Goal: Transaction & Acquisition: Purchase product/service

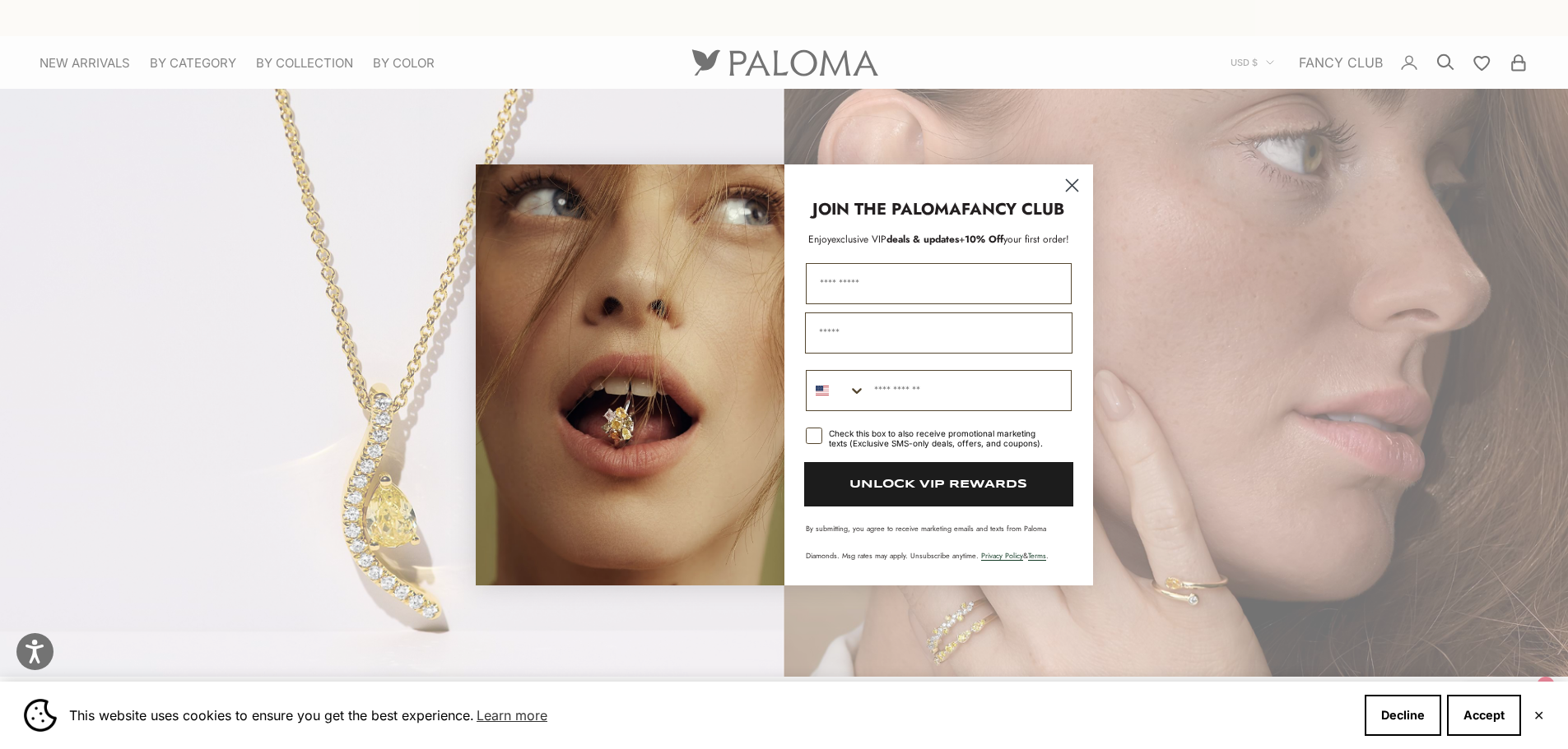
click at [1068, 184] on circle "Close dialog" at bounding box center [1071, 184] width 27 height 27
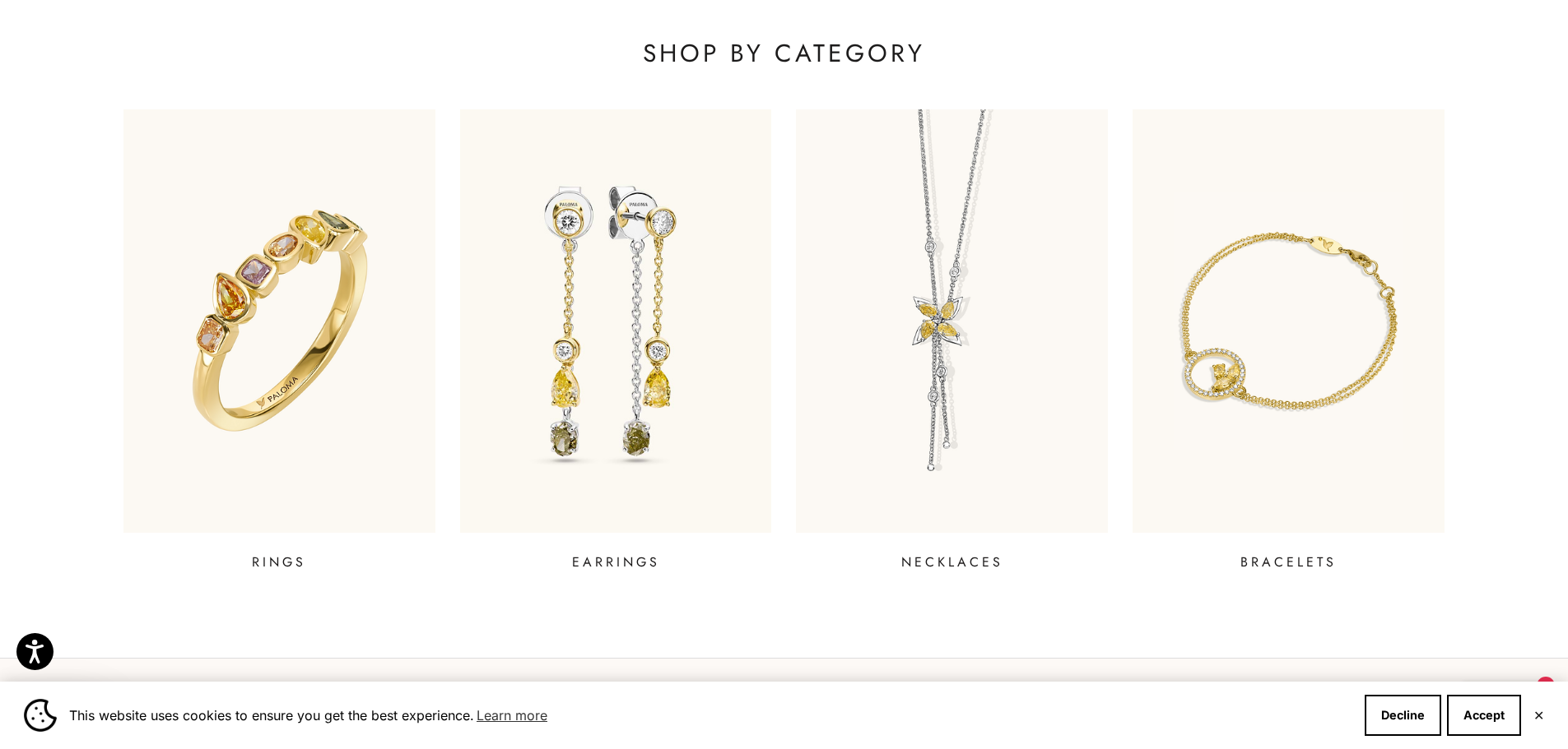
scroll to position [874, 0]
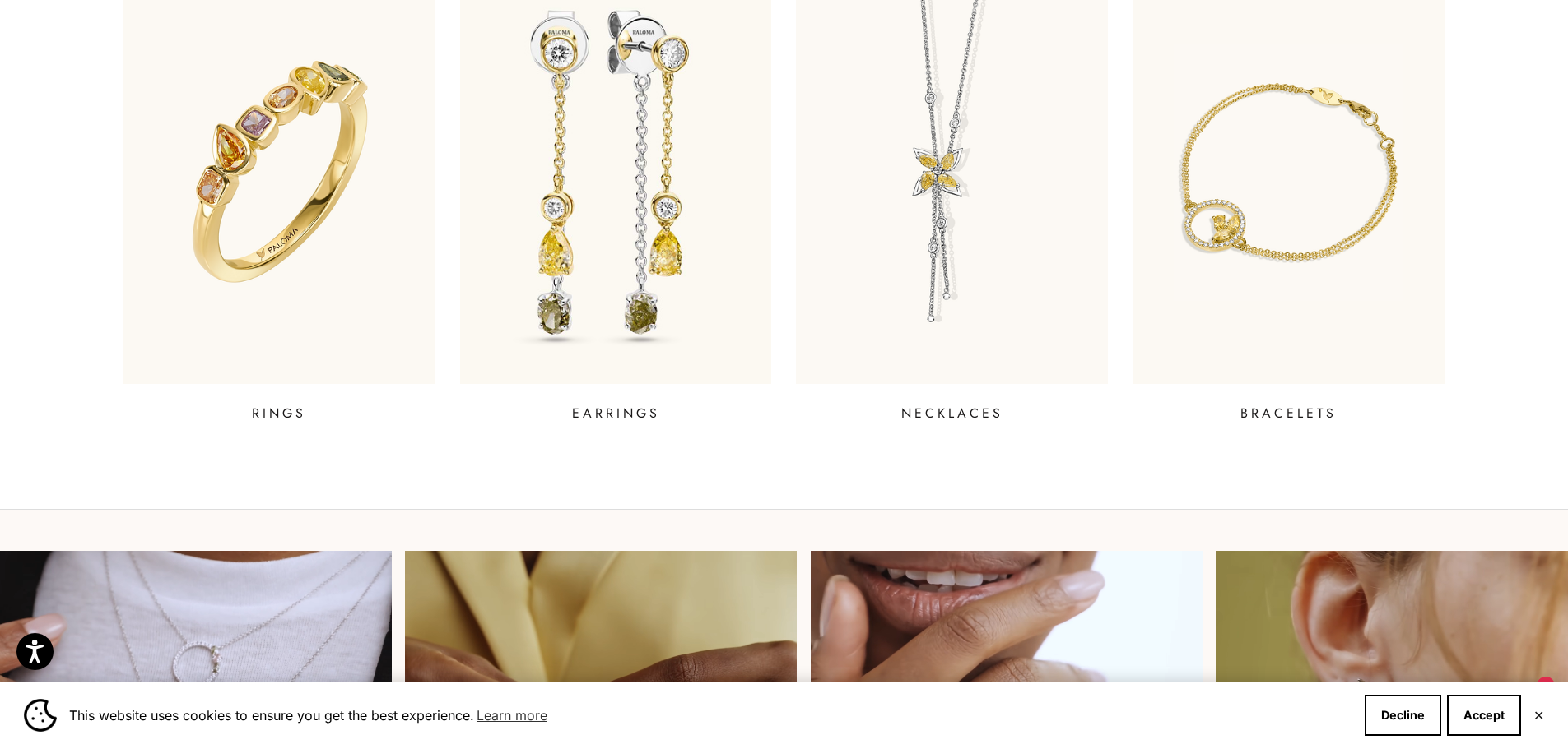
click at [616, 415] on p "EARRINGS" at bounding box center [616, 414] width 88 height 20
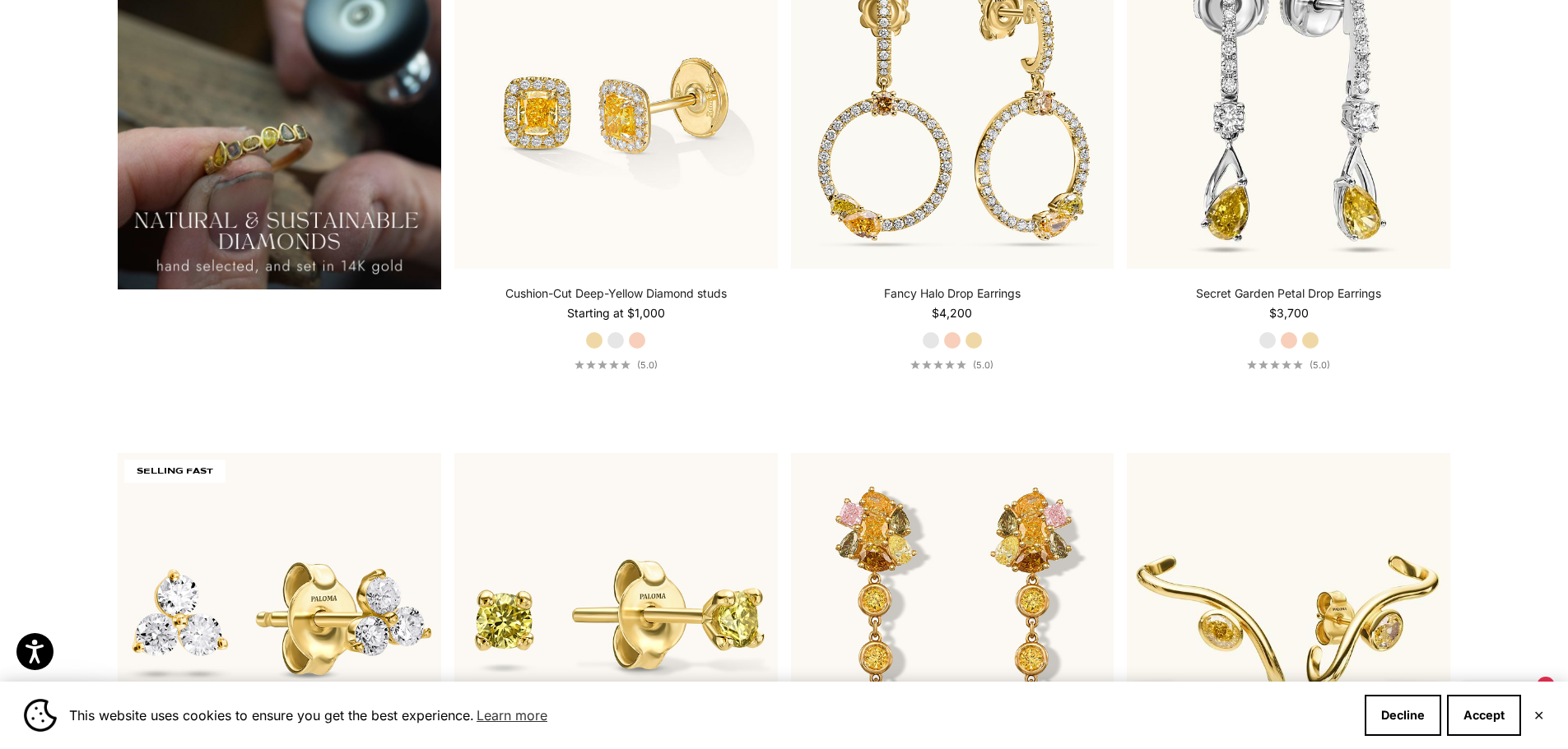
scroll to position [1620, 0]
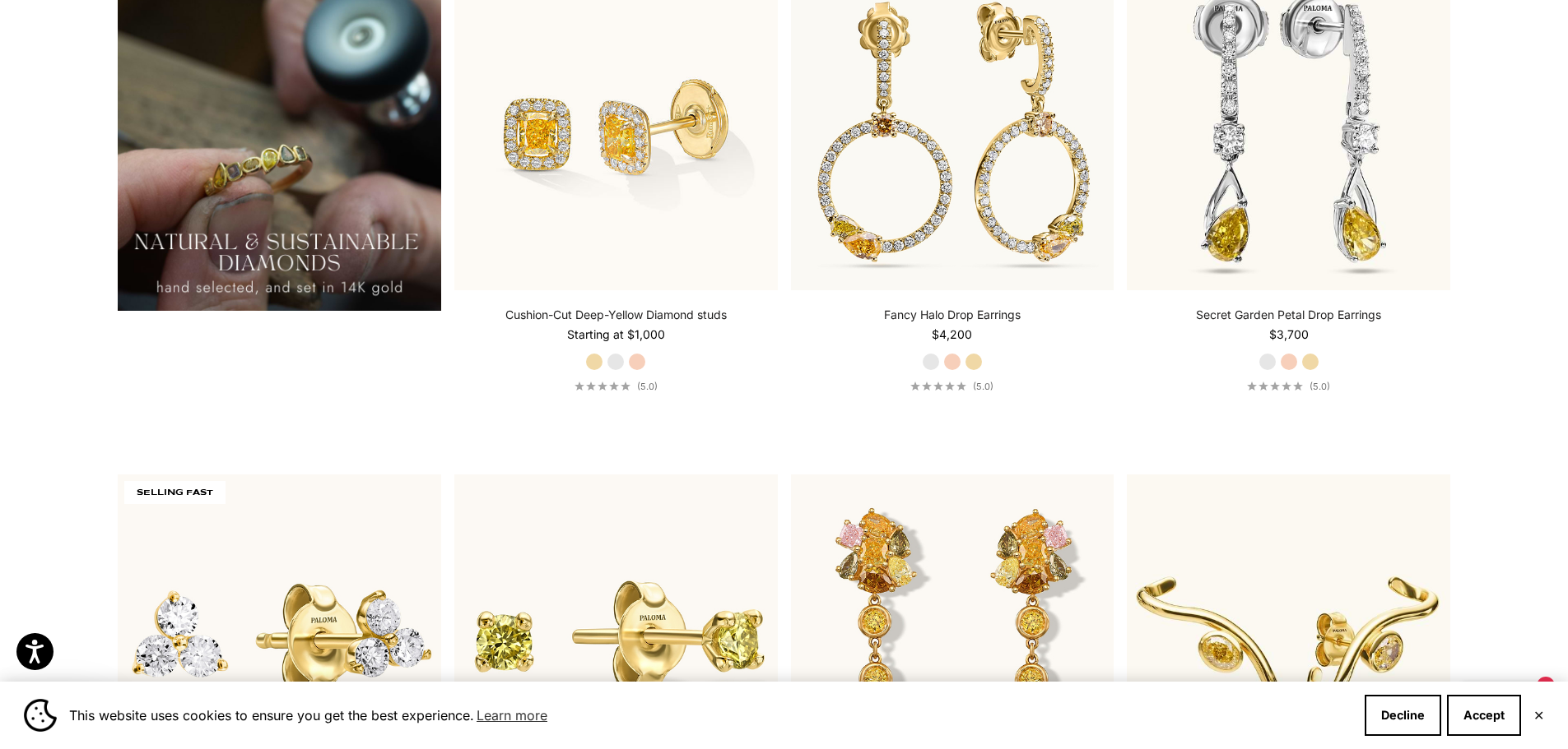
drag, startPoint x: 1569, startPoint y: 98, endPoint x: 1518, endPoint y: 462, distance: 367.6
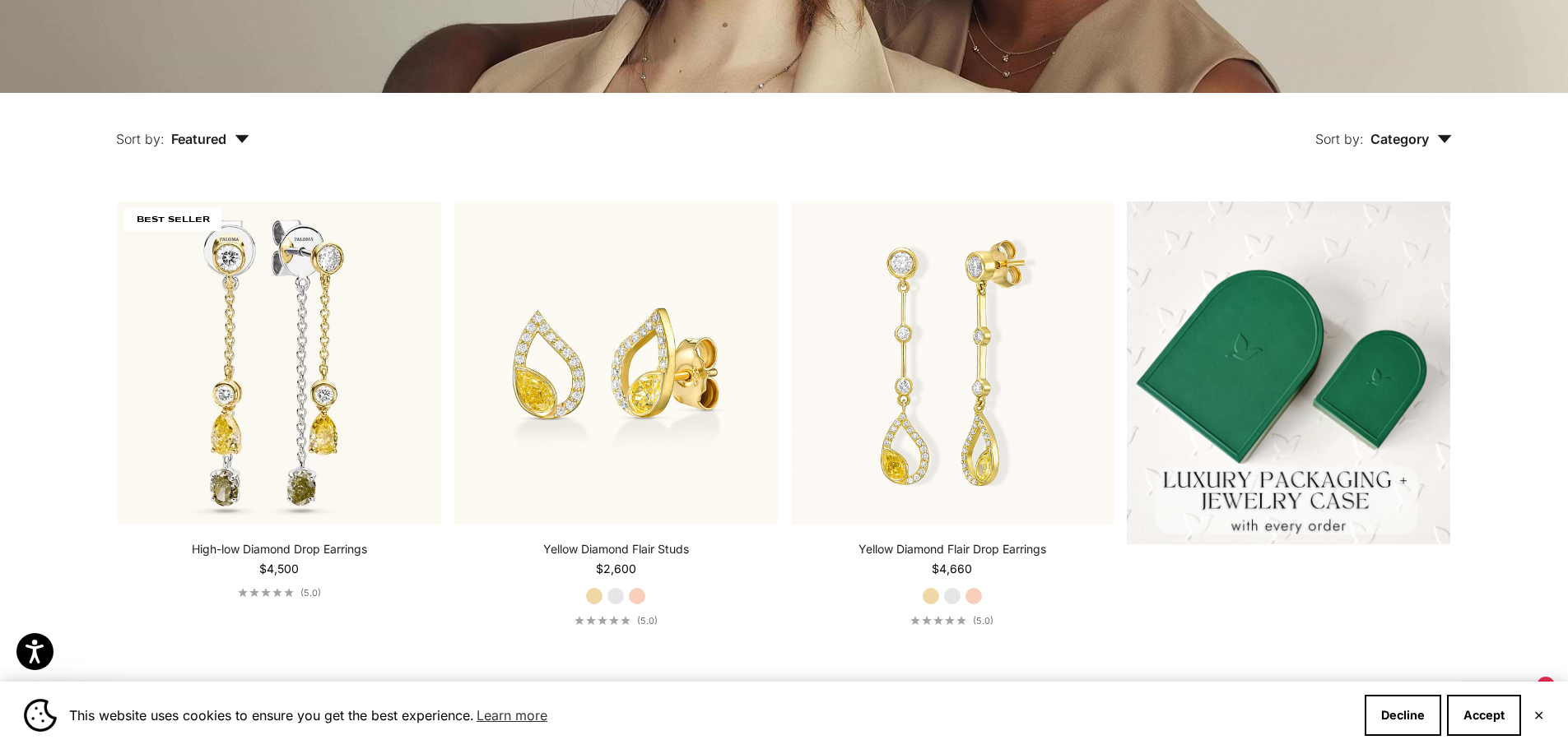
scroll to position [0, 0]
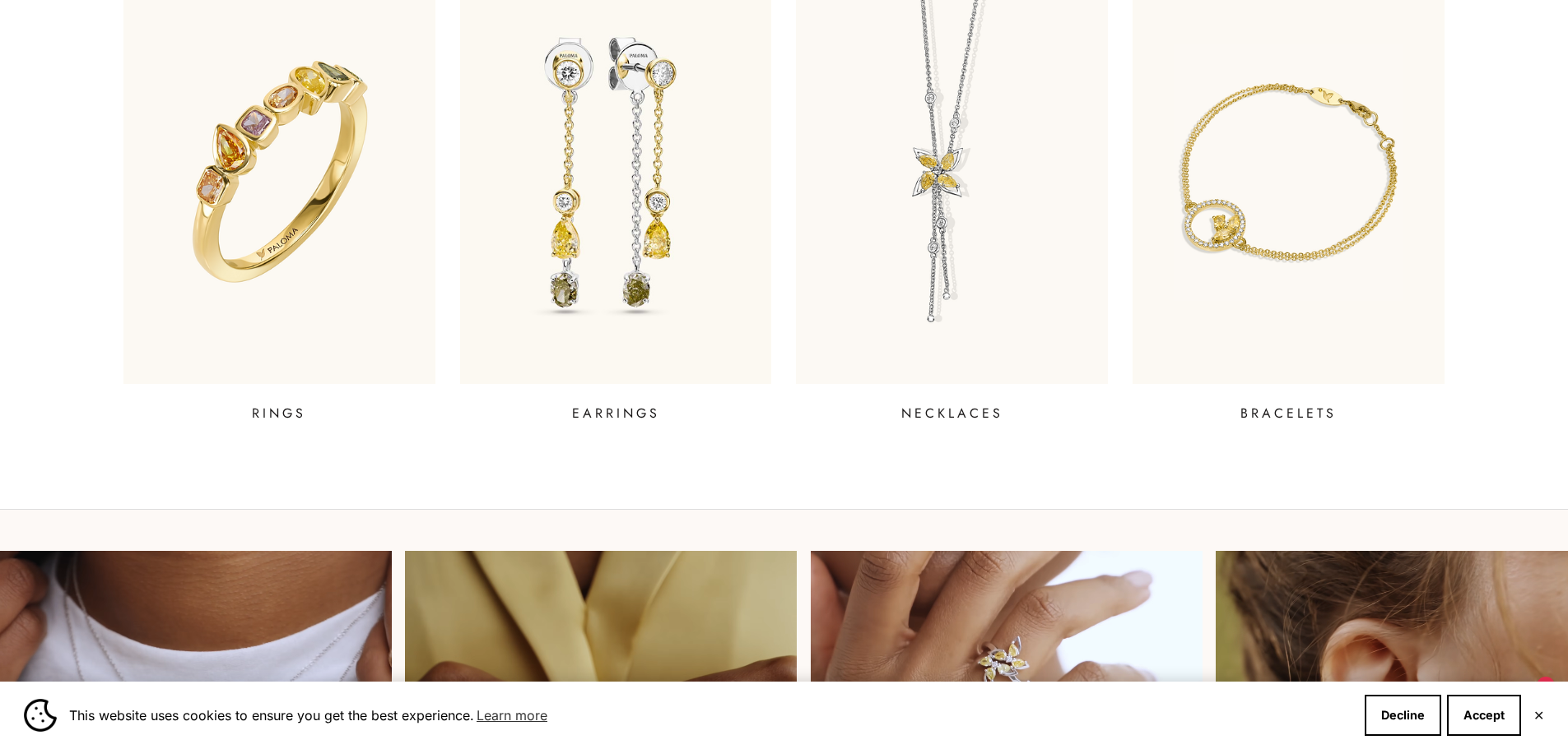
scroll to position [874, 0]
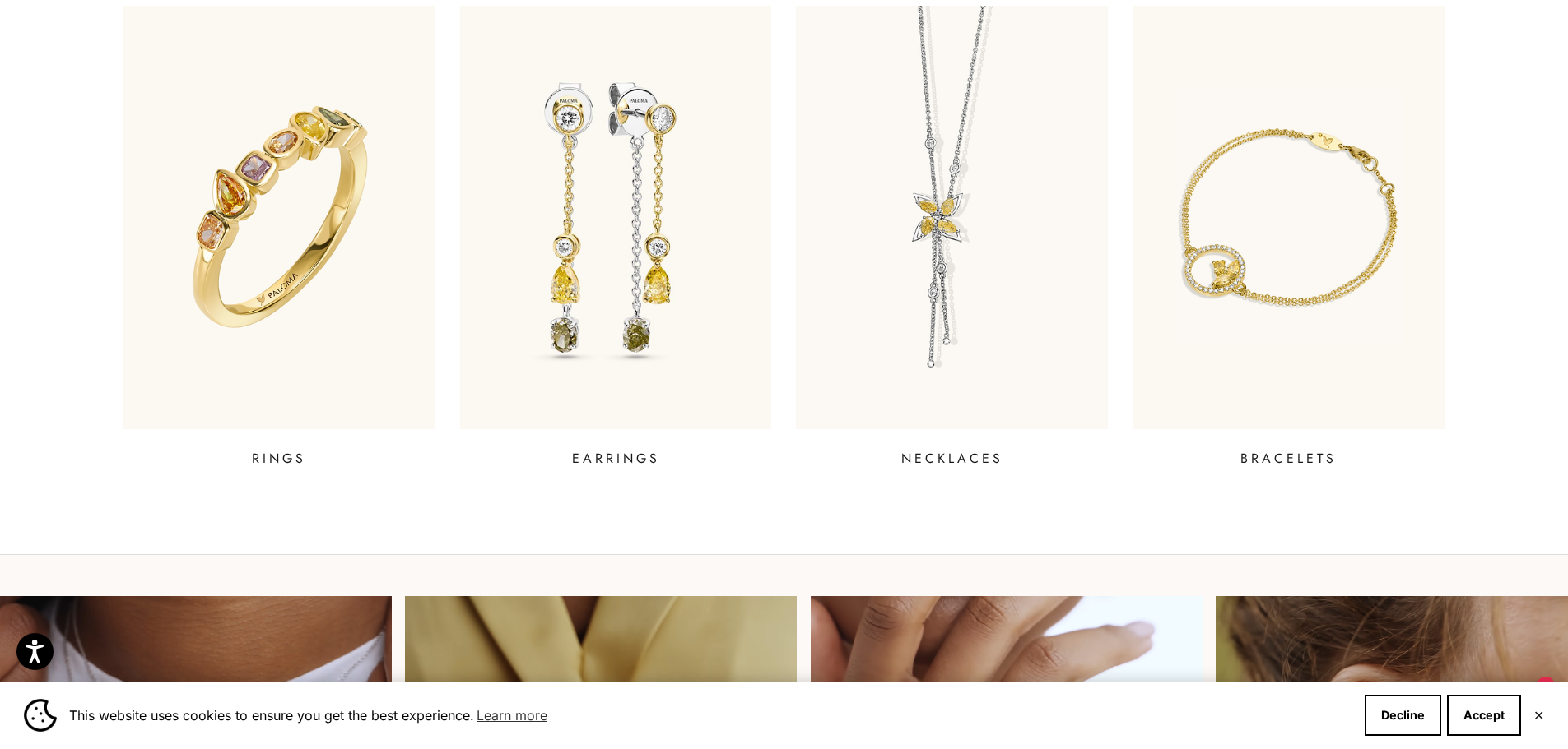
scroll to position [1019, 0]
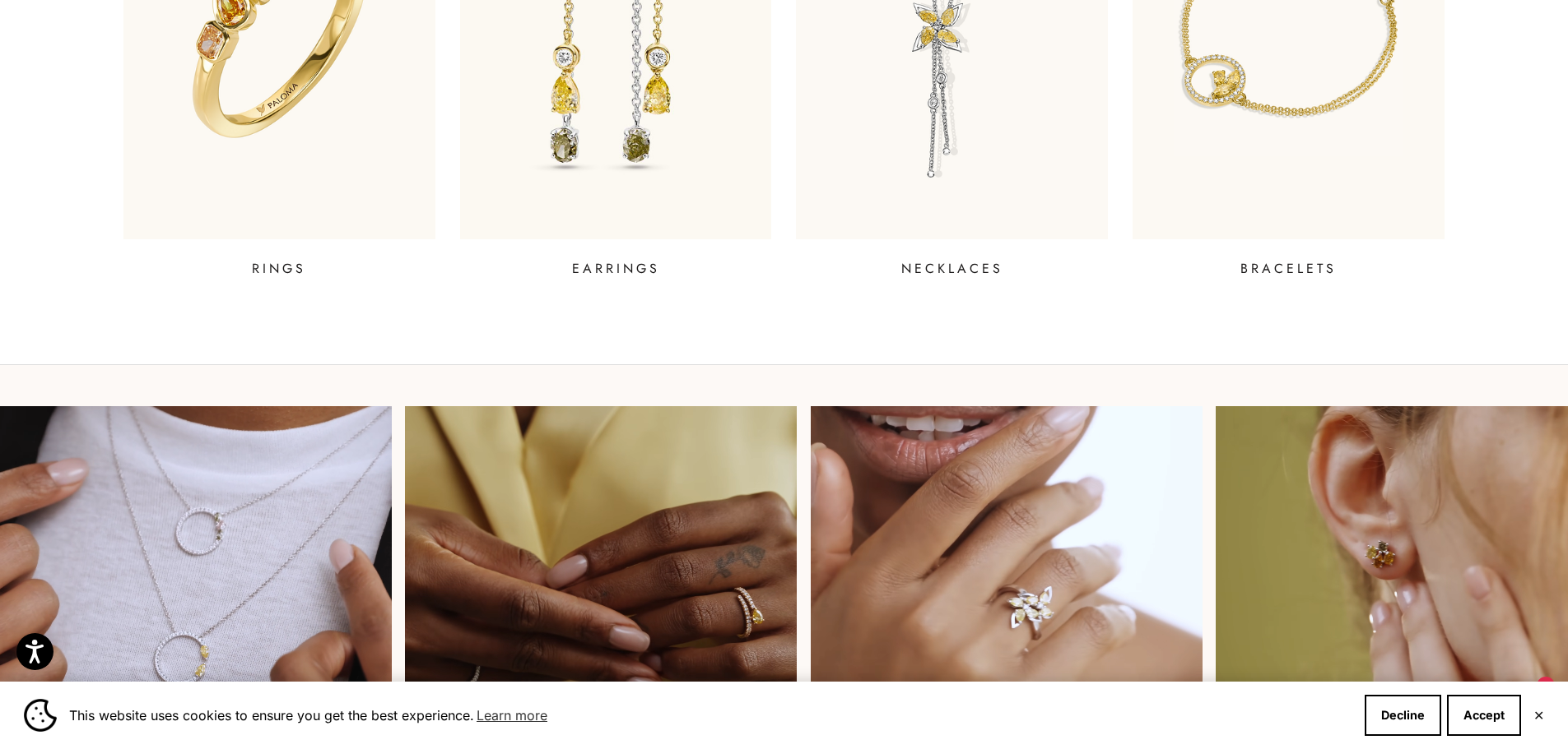
drag, startPoint x: 1578, startPoint y: 94, endPoint x: 1538, endPoint y: 232, distance: 143.7
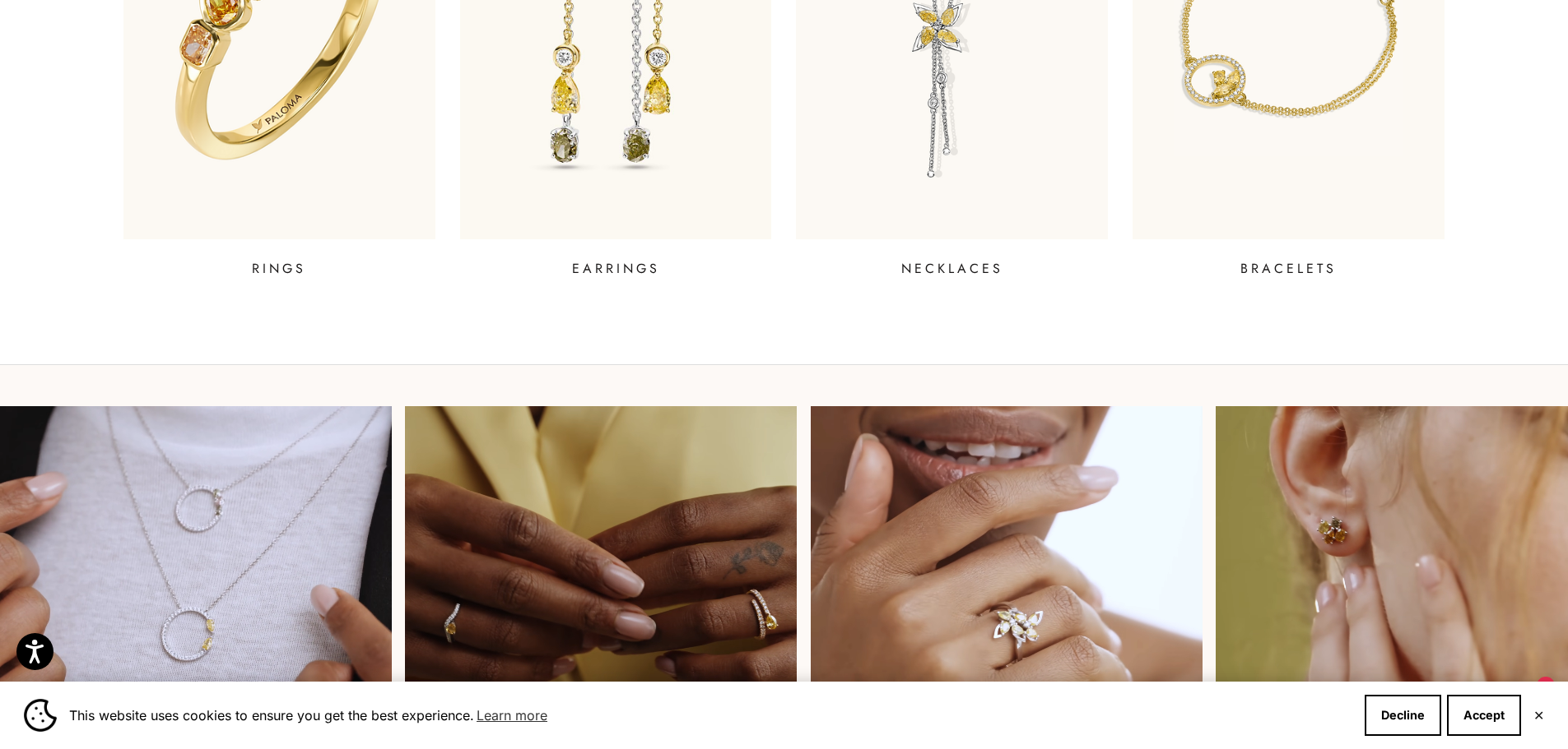
click at [261, 267] on p "RINGS" at bounding box center [279, 269] width 54 height 20
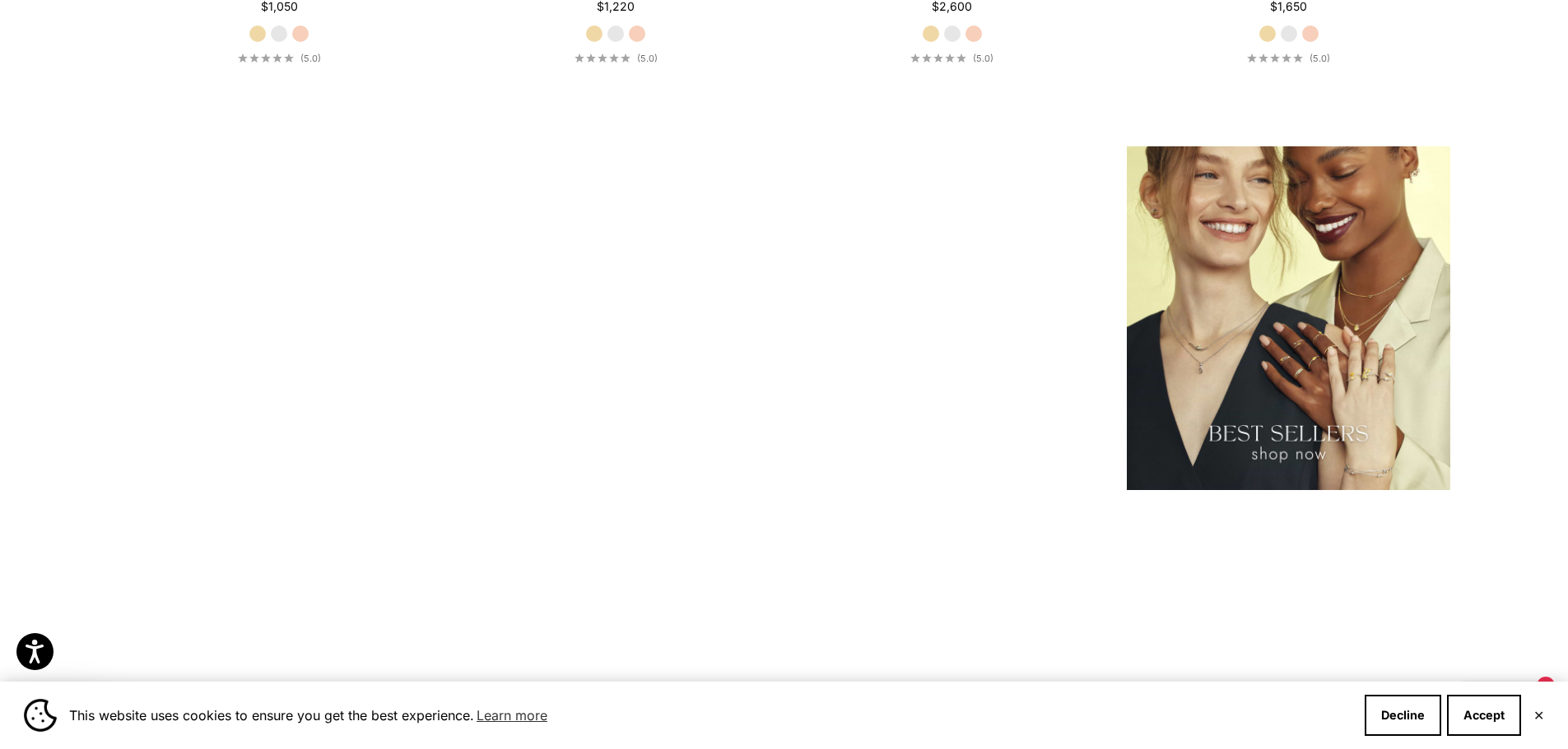
scroll to position [2593, 0]
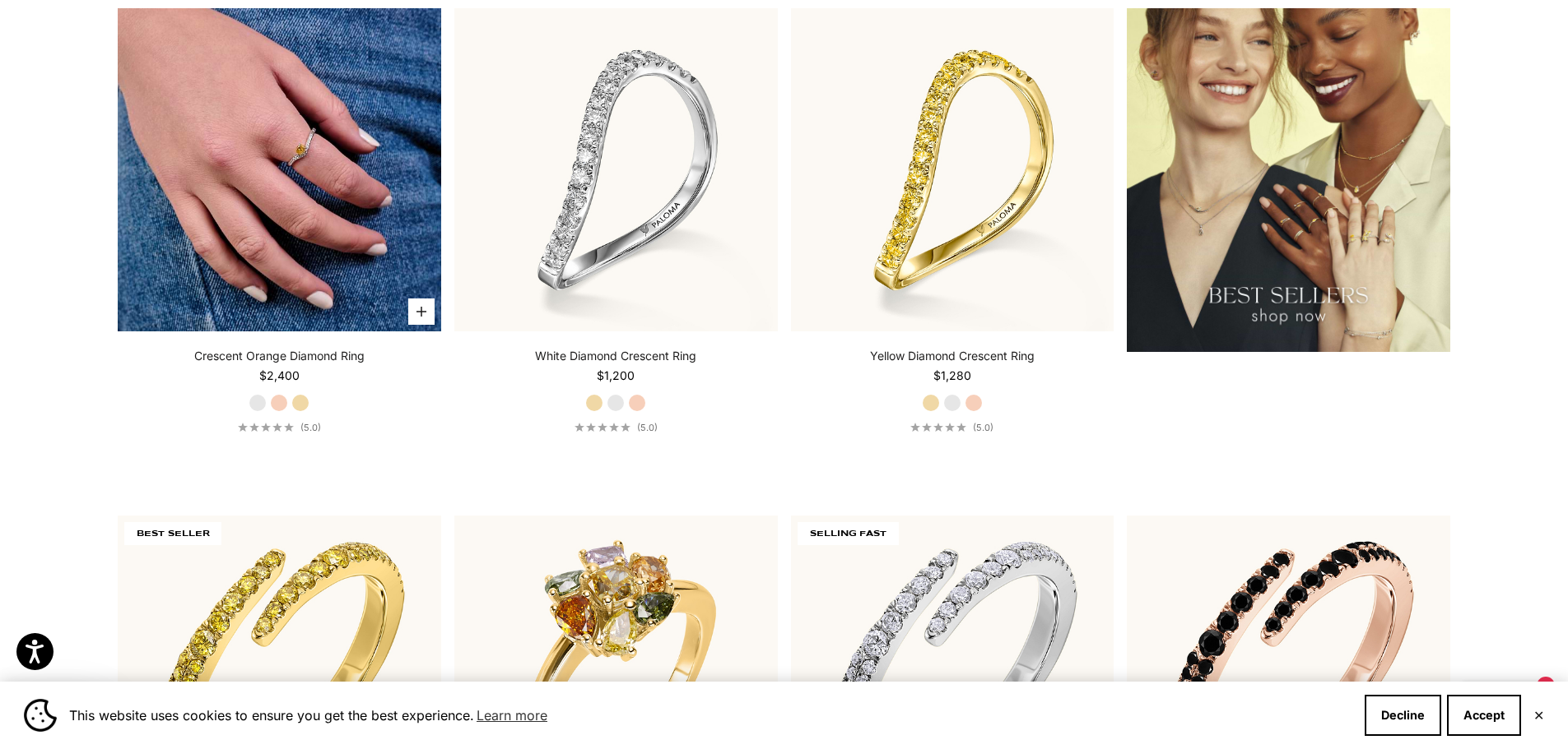
click at [262, 184] on img at bounding box center [279, 169] width 323 height 323
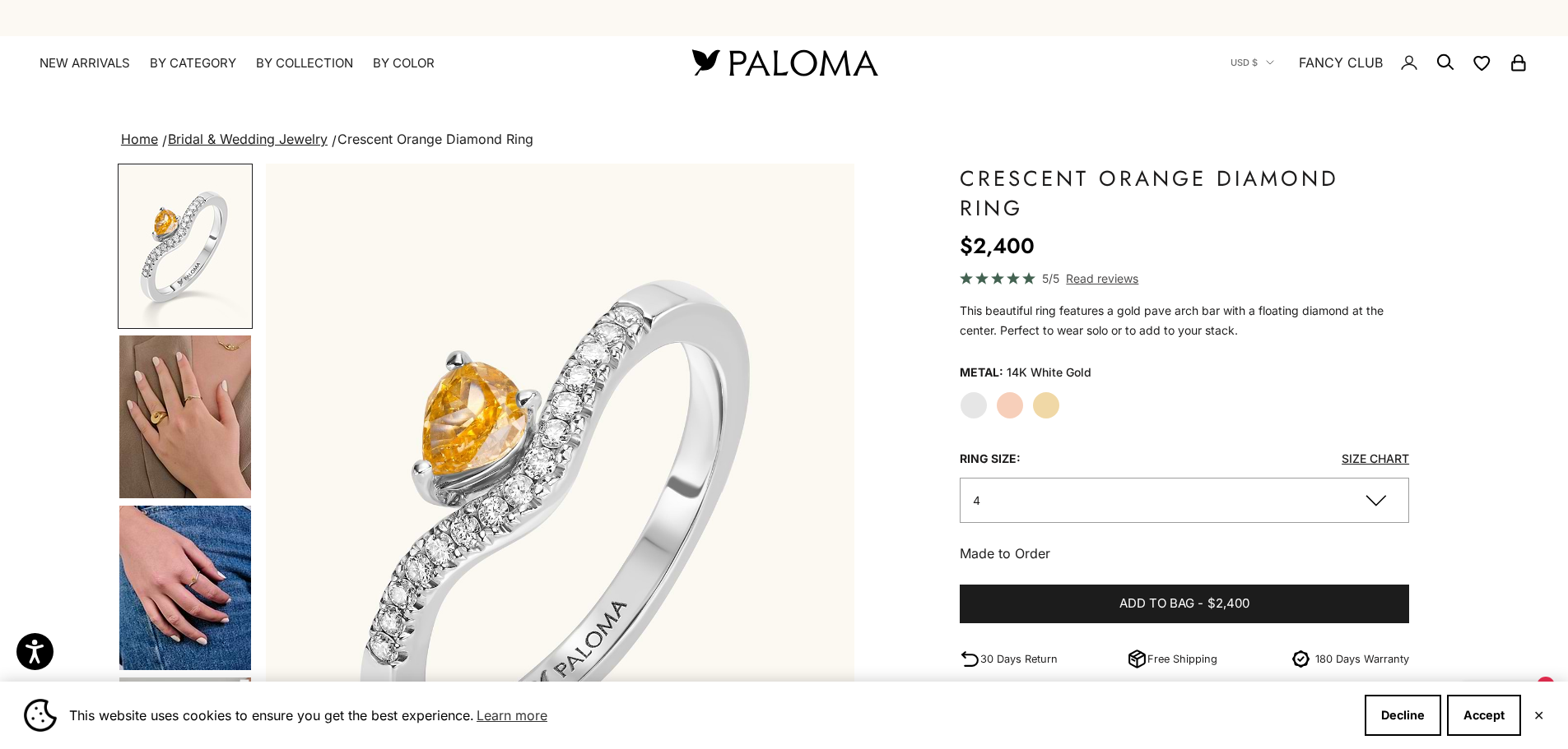
click at [192, 387] on img "Go to item 4" at bounding box center [185, 417] width 131 height 163
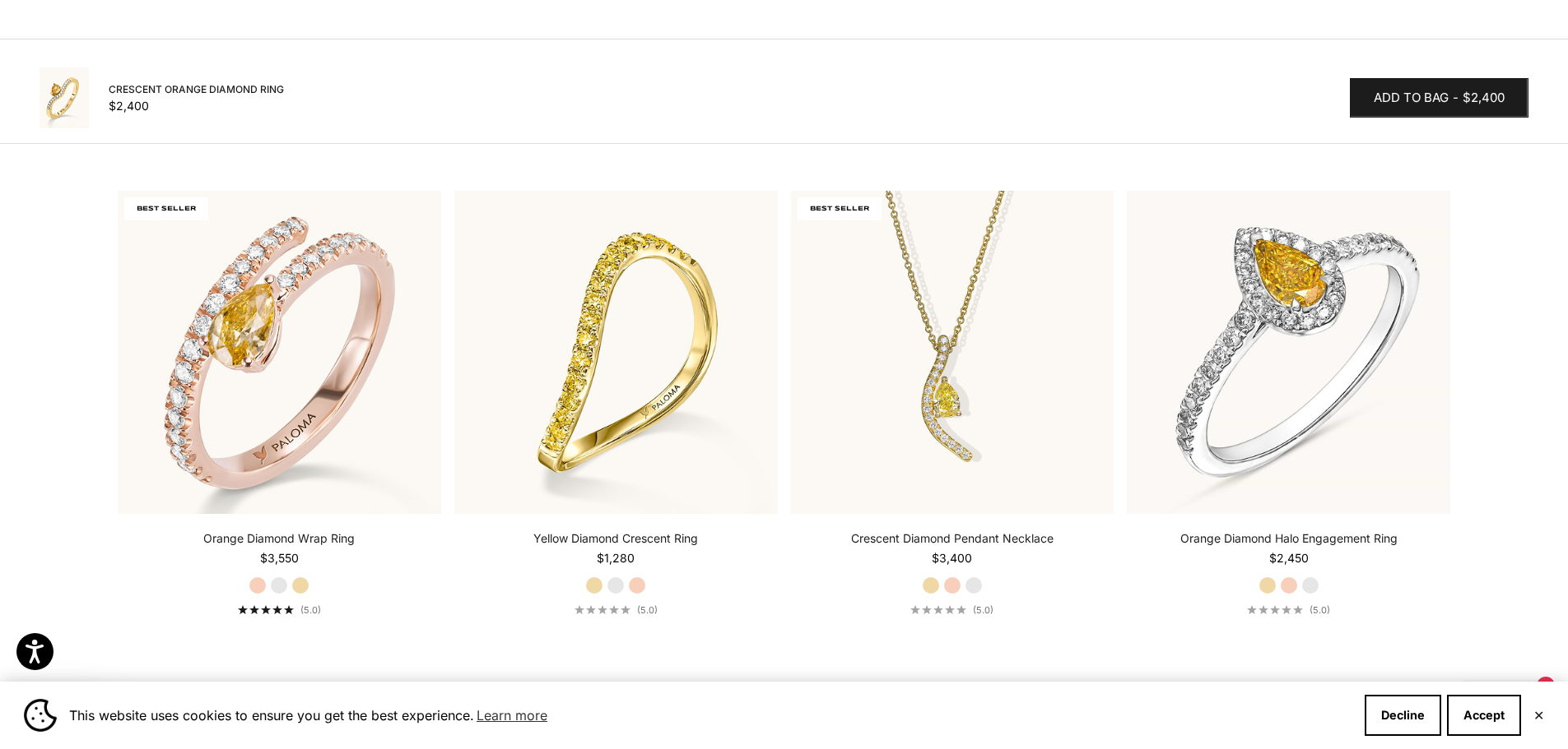
scroll to position [1585, 0]
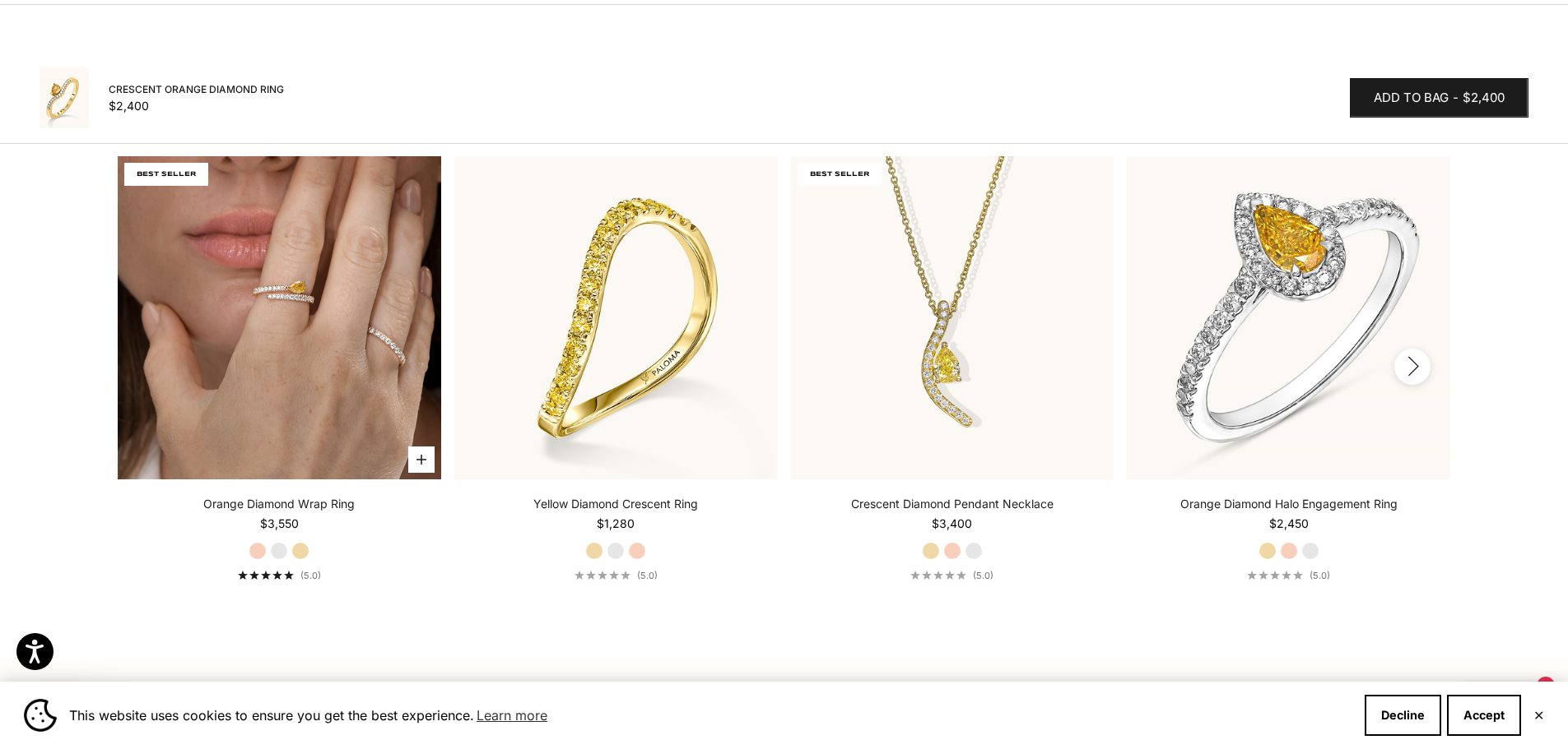
click at [263, 355] on img at bounding box center [279, 317] width 323 height 323
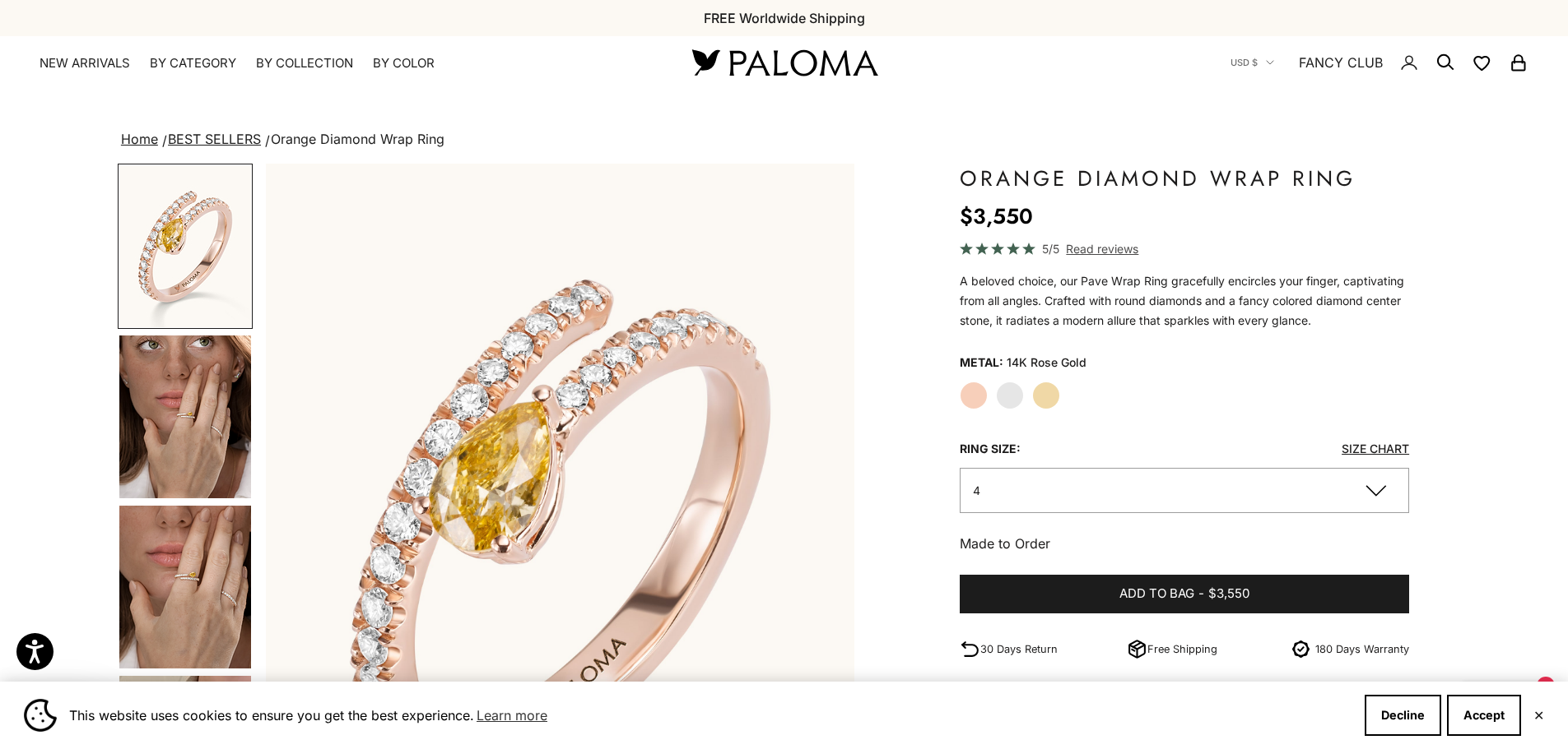
click at [1005, 400] on label "White Gold" at bounding box center [1009, 395] width 28 height 28
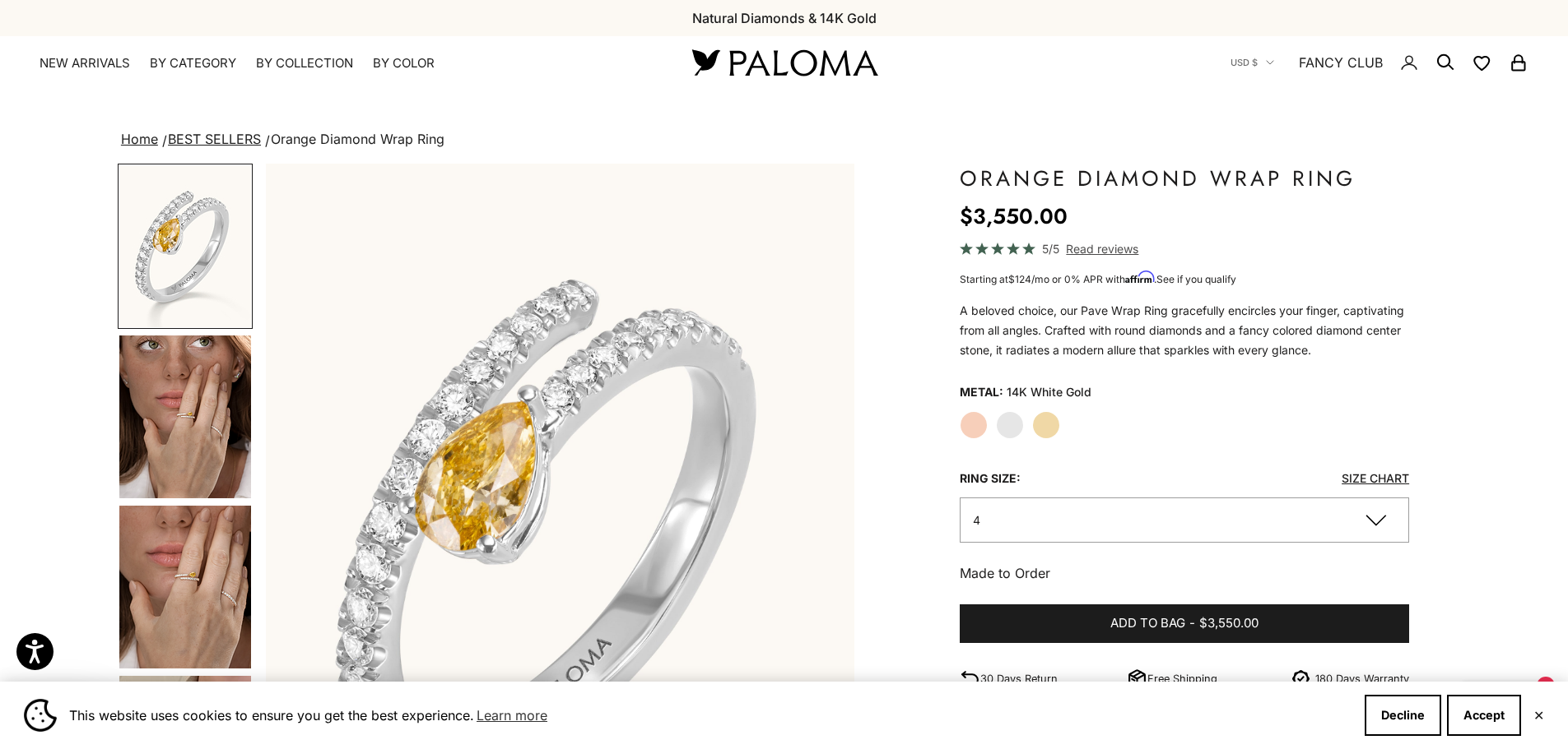
click at [968, 421] on label "Rose Gold" at bounding box center [974, 425] width 28 height 28
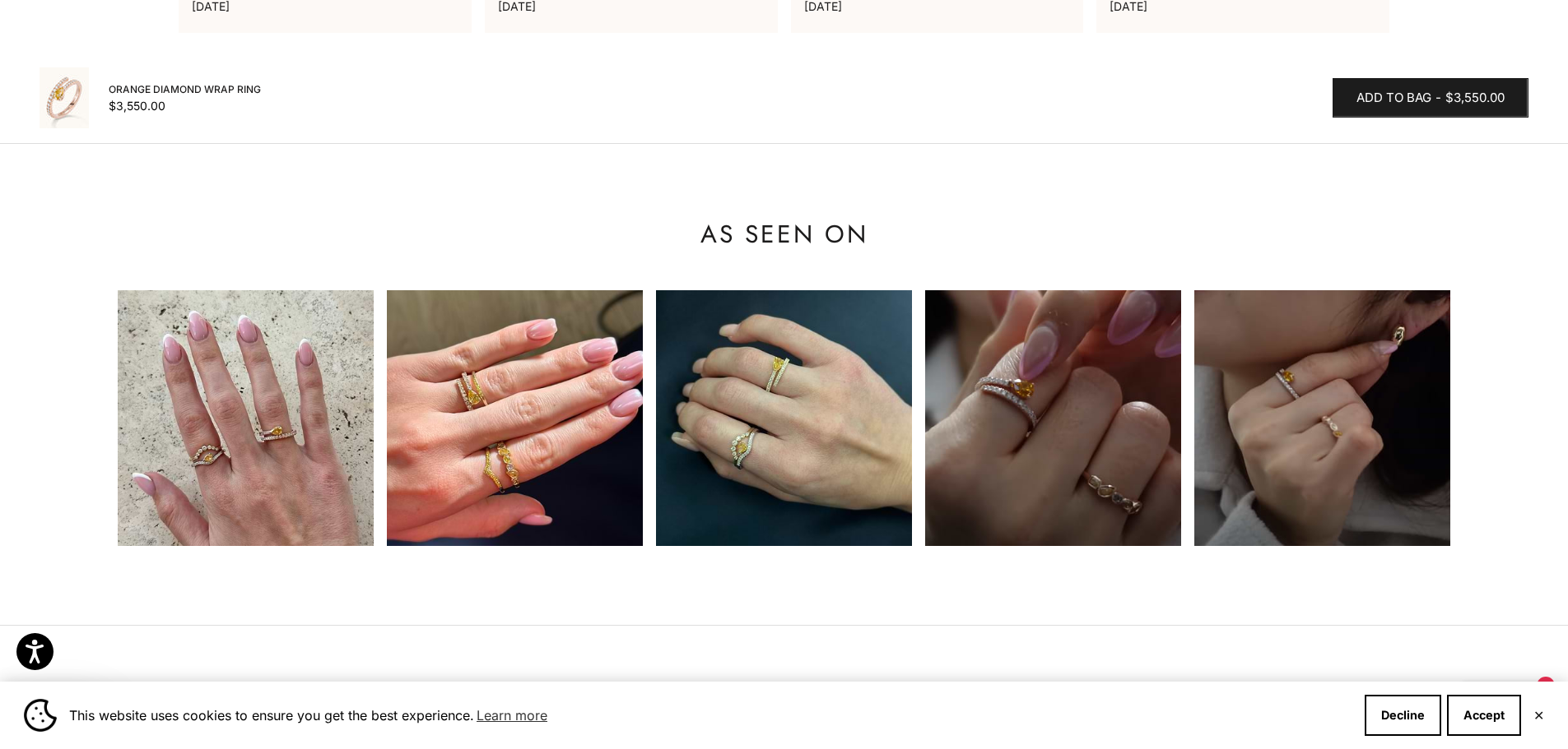
scroll to position [1456, 0]
